Goal: Navigation & Orientation: Understand site structure

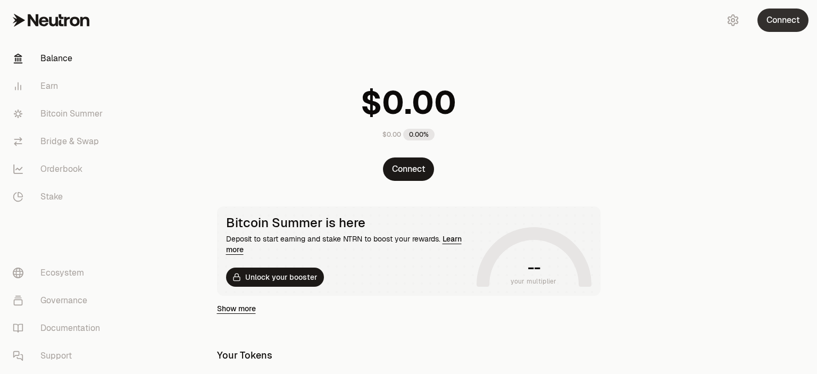
click at [770, 22] on button "Connect" at bounding box center [782, 20] width 51 height 23
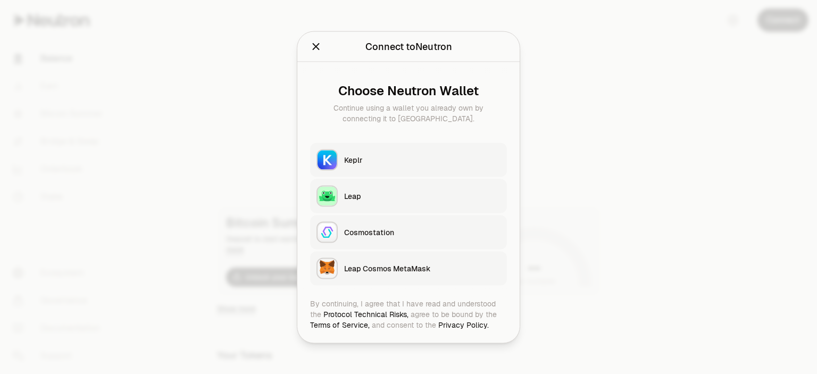
click at [383, 156] on div "Keplr" at bounding box center [422, 159] width 156 height 11
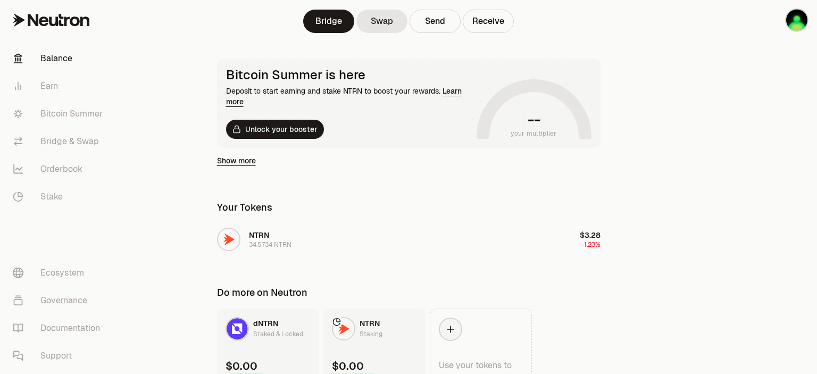
scroll to position [168, 0]
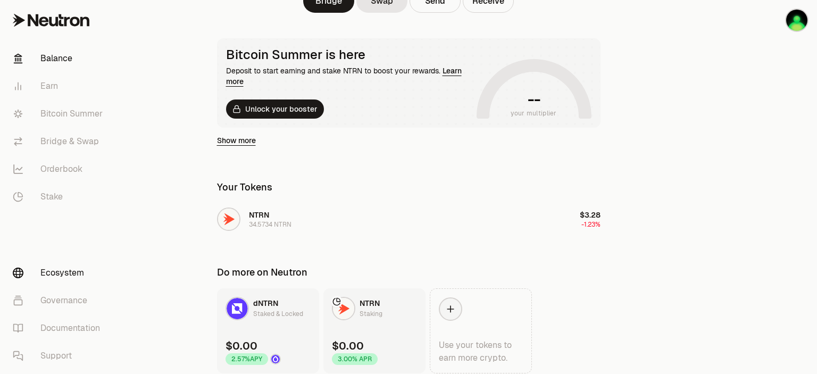
click at [60, 276] on link "Ecosystem" at bounding box center [59, 273] width 111 height 28
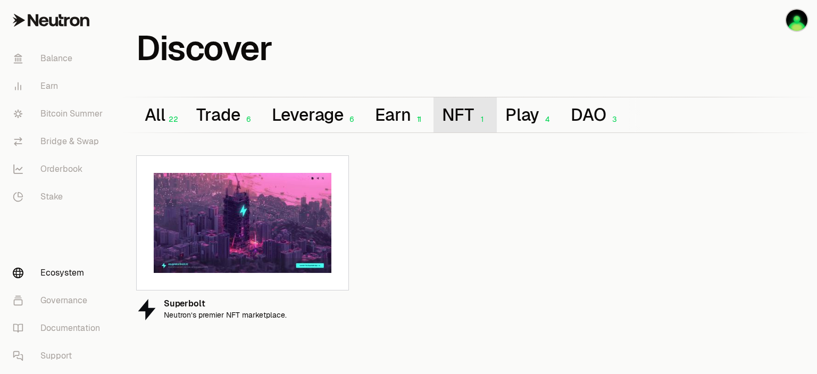
click at [473, 115] on button "NFT 1" at bounding box center [464, 114] width 63 height 35
click at [532, 121] on button "Play 4" at bounding box center [529, 114] width 65 height 35
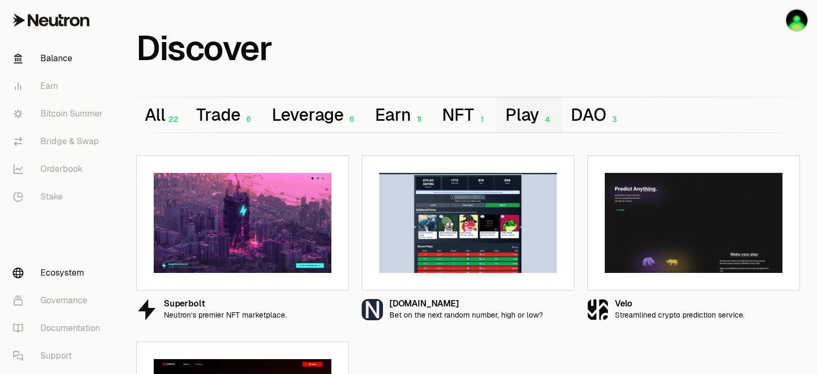
click at [34, 57] on link "Balance" at bounding box center [59, 59] width 111 height 28
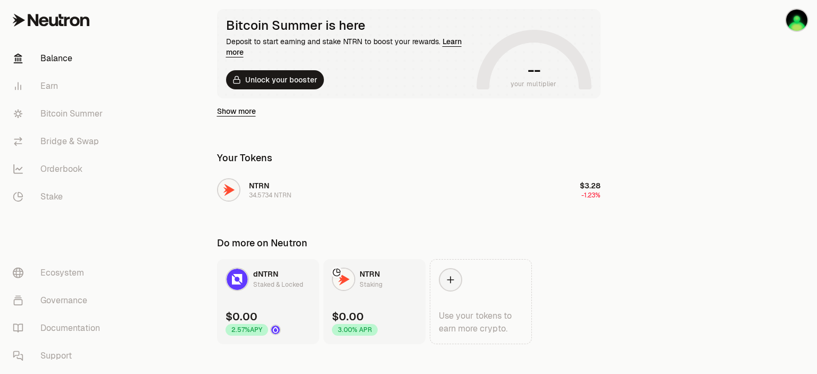
scroll to position [209, 0]
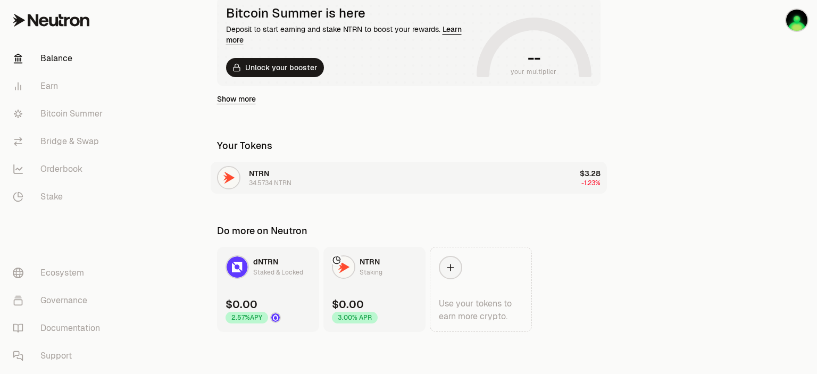
click at [258, 178] on span "NTRN" at bounding box center [259, 174] width 20 height 10
click at [263, 174] on span "NTRN" at bounding box center [259, 174] width 20 height 10
click at [58, 86] on link "Earn" at bounding box center [59, 86] width 111 height 28
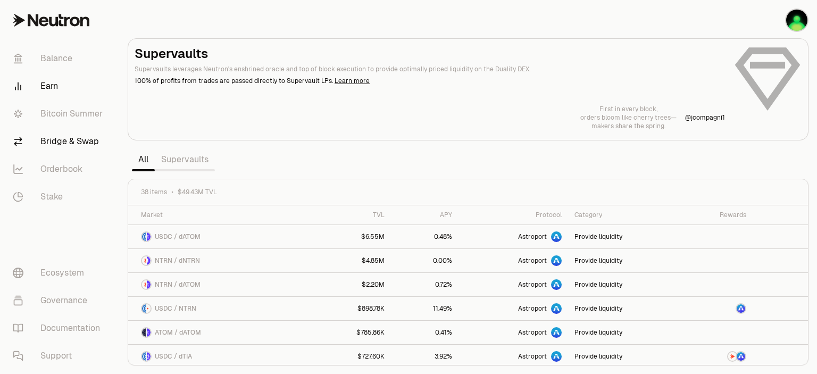
click at [78, 138] on link "Bridge & Swap" at bounding box center [59, 142] width 111 height 28
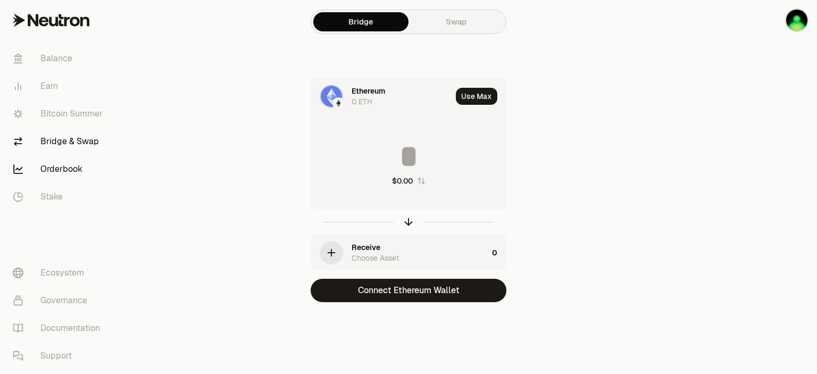
click at [69, 173] on link "Orderbook" at bounding box center [59, 169] width 111 height 28
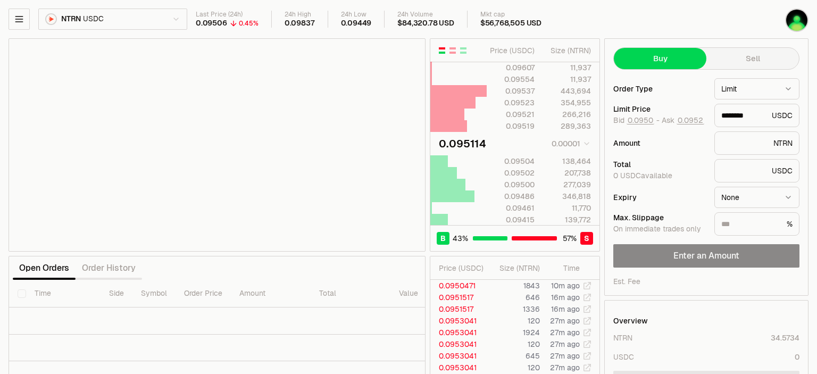
type input "********"
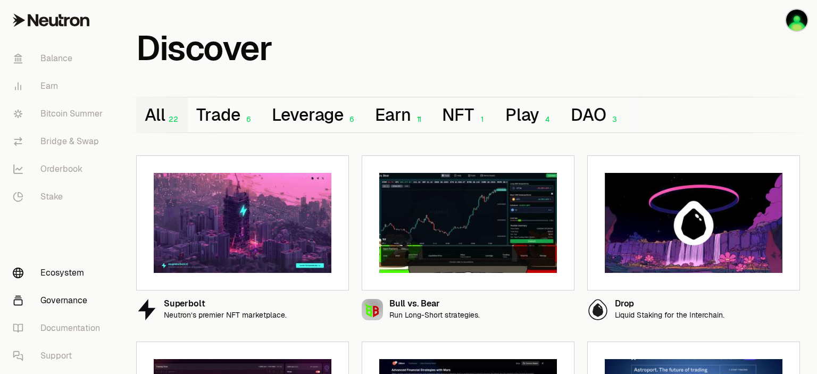
click at [65, 299] on link "Governance" at bounding box center [59, 301] width 111 height 28
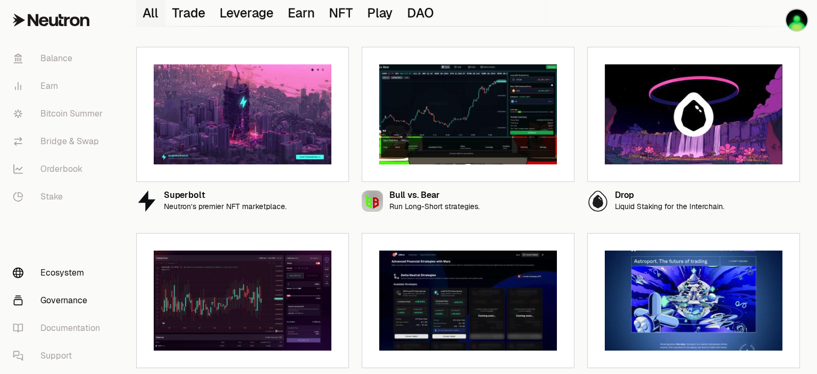
scroll to position [112, 0]
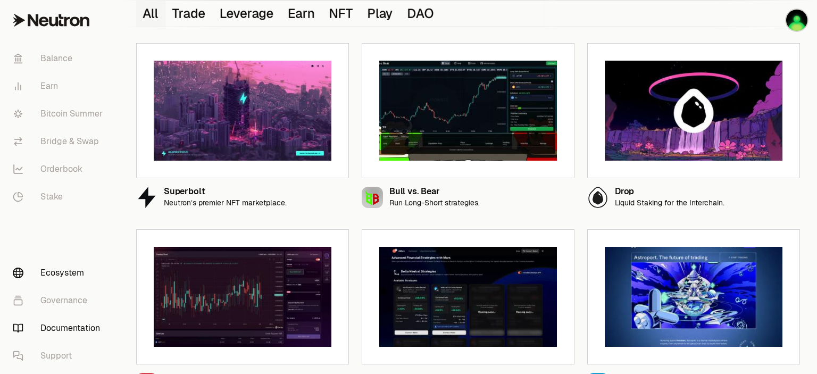
click at [88, 326] on link "Documentation" at bounding box center [59, 328] width 111 height 28
click at [61, 358] on link "Support" at bounding box center [59, 356] width 111 height 28
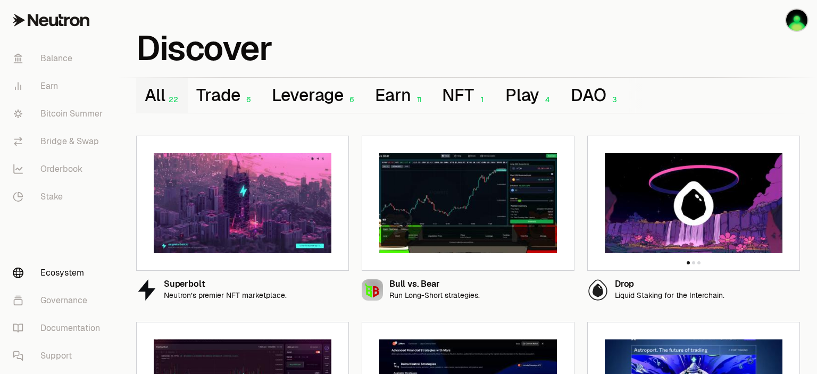
scroll to position [0, 0]
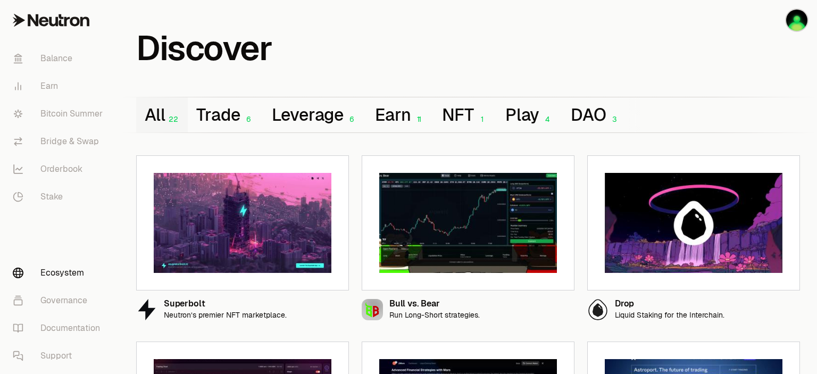
click at [43, 23] on icon at bounding box center [51, 20] width 77 height 13
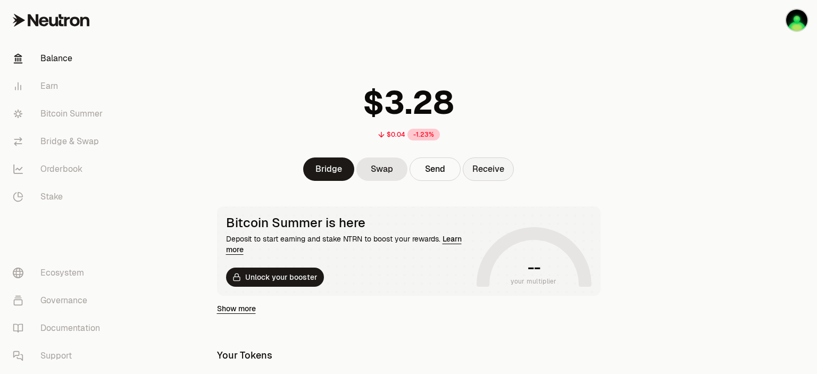
click at [501, 175] on button "Receive" at bounding box center [488, 168] width 51 height 23
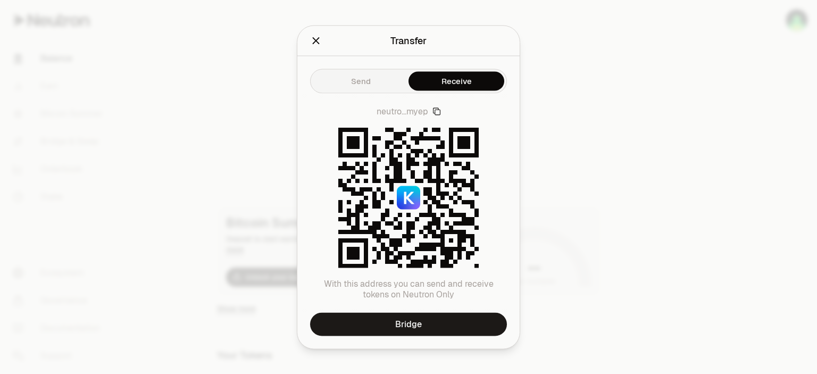
click at [421, 113] on span "neutro...myep" at bounding box center [402, 111] width 52 height 11
click at [317, 43] on icon "Close" at bounding box center [316, 40] width 7 height 7
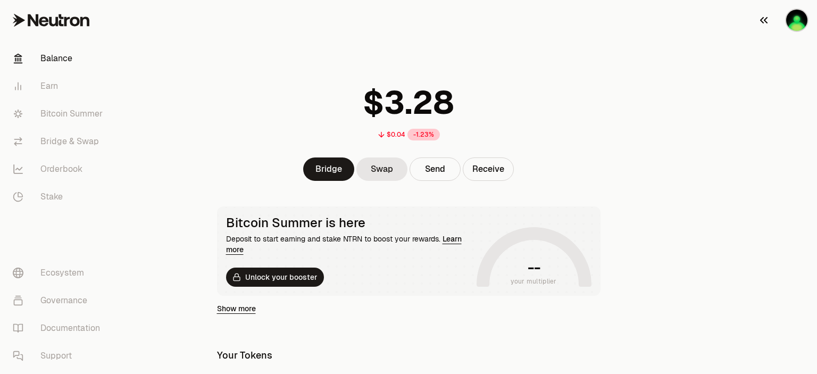
click at [804, 27] on img "button" at bounding box center [796, 20] width 21 height 21
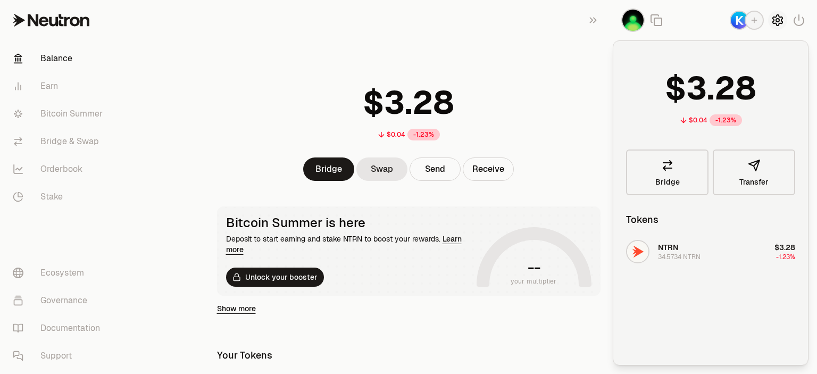
click at [774, 27] on icon "button" at bounding box center [777, 20] width 13 height 13
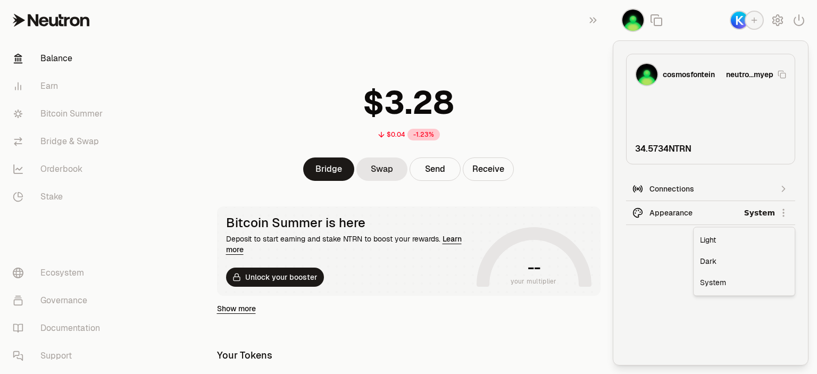
click at [772, 213] on html "Balance Earn Bitcoin Summer Bridge & Swap Orderbook Stake Ecosystem Governance …" at bounding box center [408, 292] width 817 height 584
click at [779, 21] on html "Balance Earn Bitcoin Summer Bridge & Swap Orderbook Stake Ecosystem Governance …" at bounding box center [408, 292] width 817 height 584
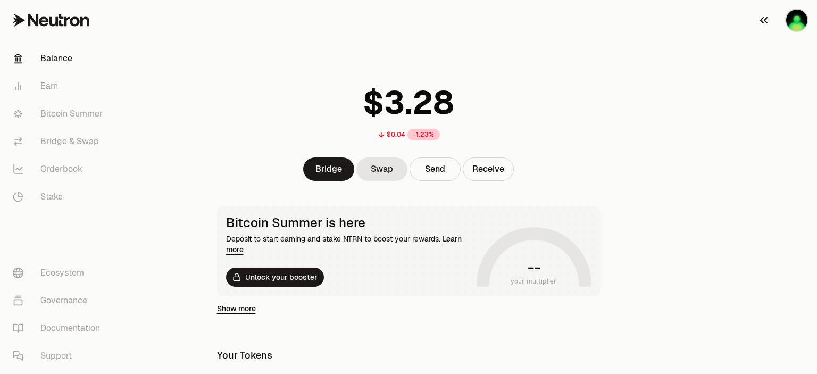
click at [795, 22] on img "button" at bounding box center [796, 20] width 21 height 21
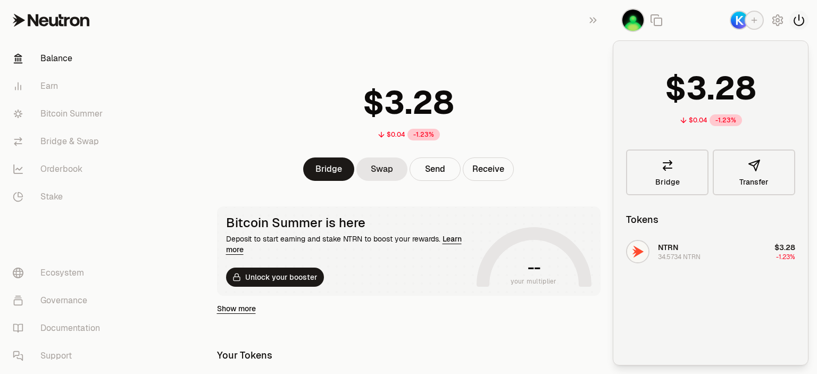
click at [800, 23] on icon "button" at bounding box center [798, 20] width 13 height 13
